Goal: Information Seeking & Learning: Learn about a topic

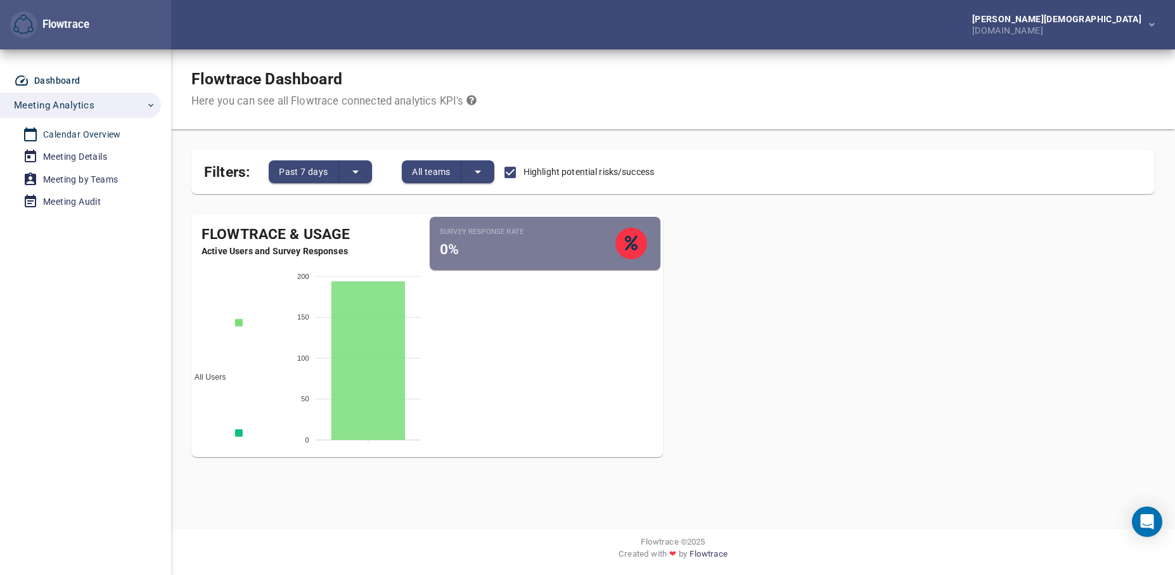
click at [69, 141] on div "Calendar Overview" at bounding box center [82, 135] width 78 height 16
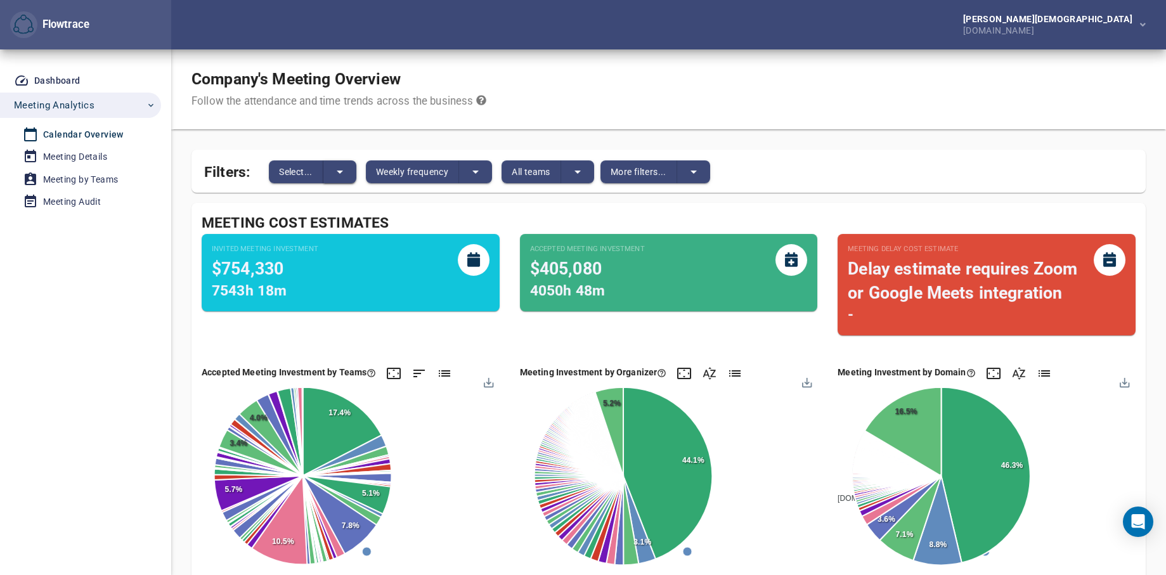
click at [337, 172] on icon "split button" at bounding box center [339, 171] width 15 height 15
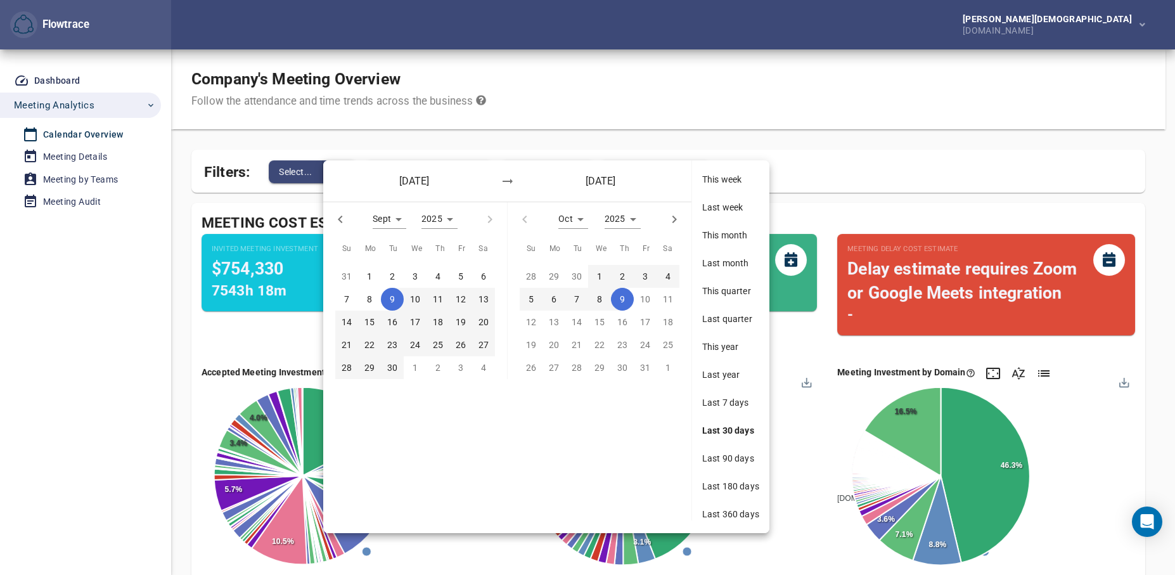
click at [337, 172] on div "September 09, 2025 October 09, 2025" at bounding box center [507, 180] width 368 height 41
click at [58, 183] on div at bounding box center [587, 287] width 1175 height 575
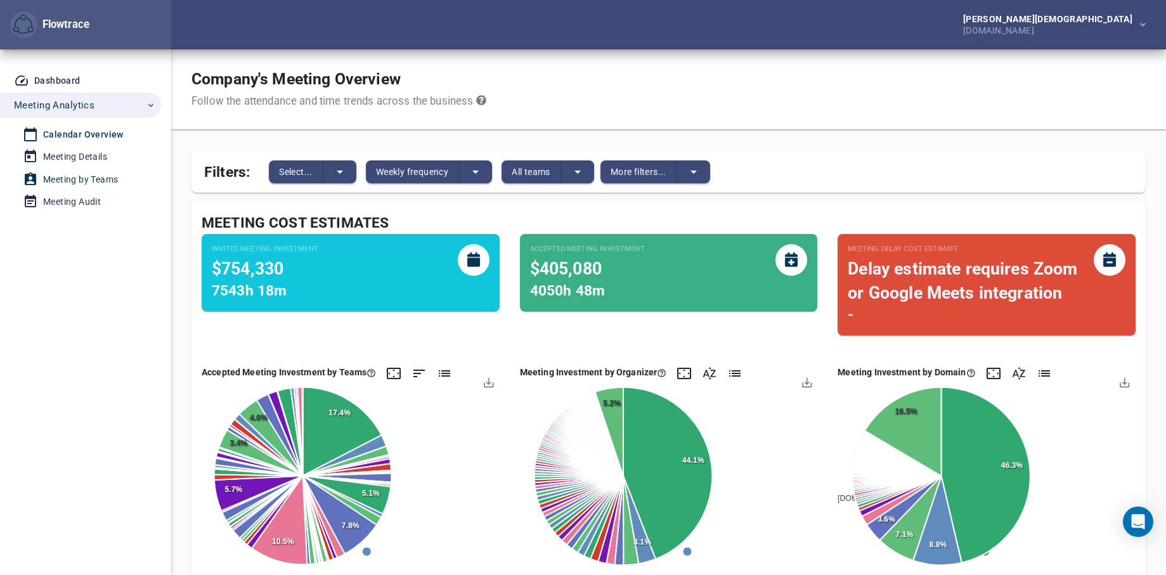
click at [71, 179] on div "Meeting by Teams" at bounding box center [80, 180] width 75 height 16
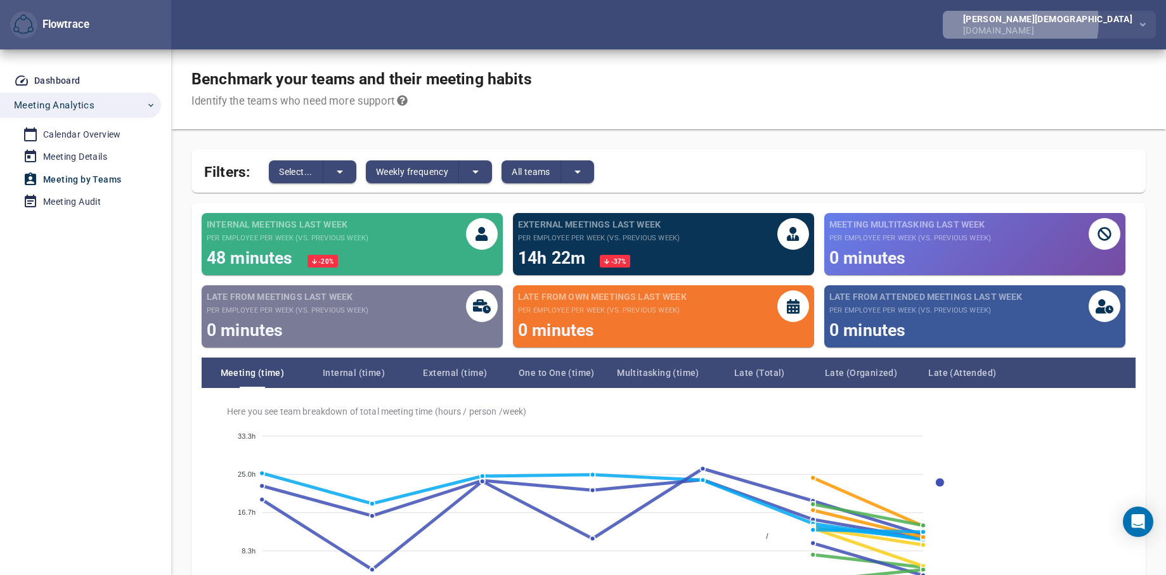
click at [1128, 22] on div "Khoja, Suraiya" at bounding box center [1050, 19] width 174 height 9
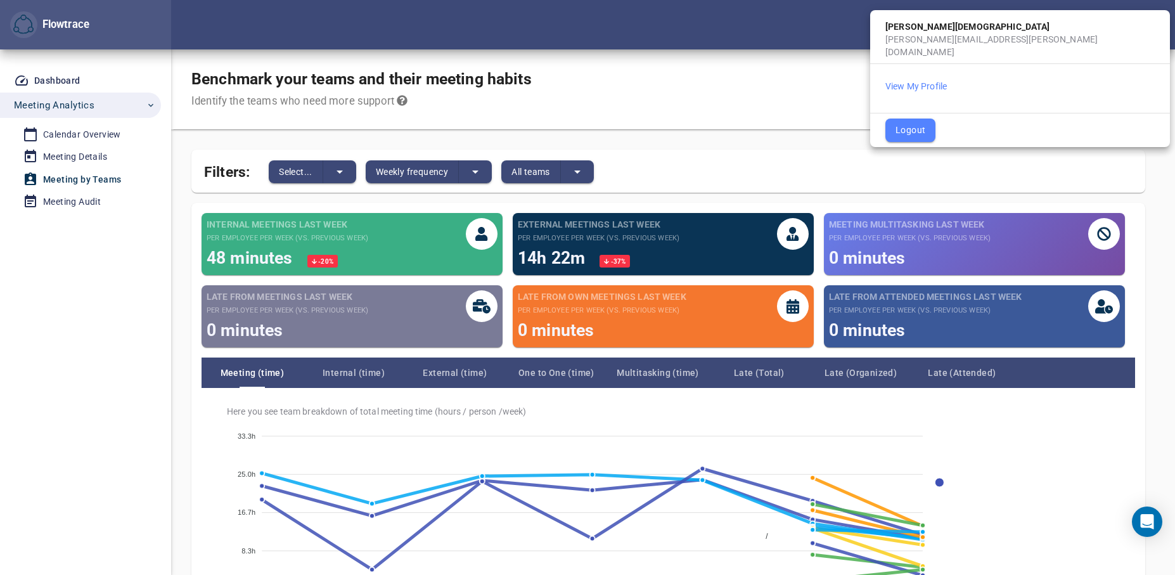
click at [706, 64] on div at bounding box center [587, 287] width 1175 height 575
